Goal: Answer question/provide support

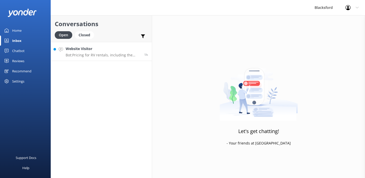
click at [113, 54] on p "Bot: Pricing for RV rentals, including the View camper, starts from $275 per da…" at bounding box center [103, 55] width 75 height 5
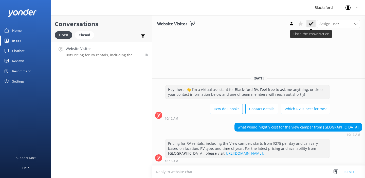
click at [311, 25] on icon at bounding box center [310, 23] width 5 height 5
